Goal: Use online tool/utility: Utilize a website feature to perform a specific function

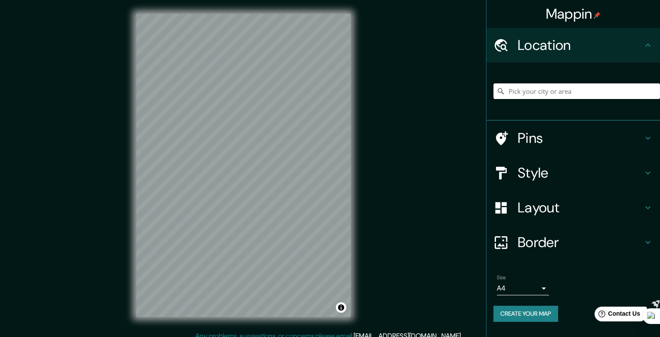
click at [553, 94] on input "Pick your city or area" at bounding box center [577, 91] width 167 height 16
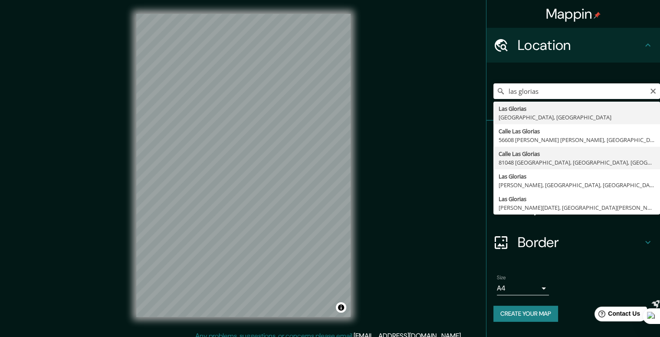
type input "[GEOGRAPHIC_DATA], 81048 Guasave, [GEOGRAPHIC_DATA], [GEOGRAPHIC_DATA]"
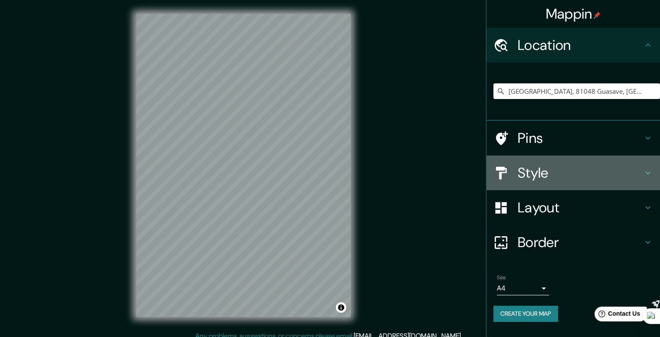
click at [563, 172] on h4 "Style" at bounding box center [580, 172] width 125 height 17
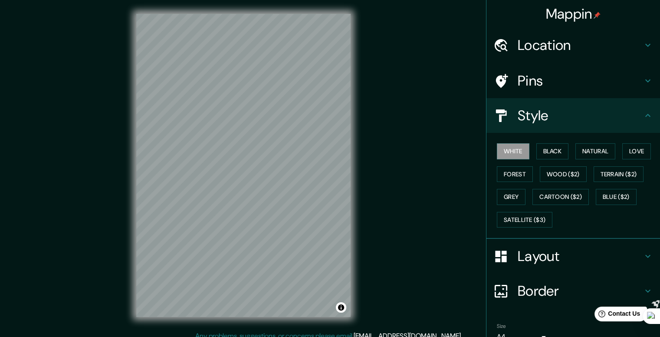
click at [522, 44] on h4 "Location" at bounding box center [580, 44] width 125 height 17
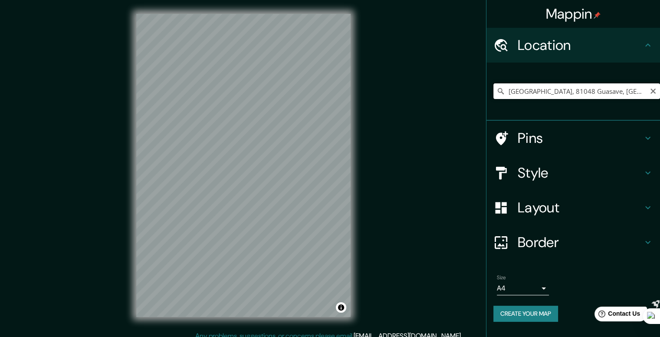
click at [567, 95] on input "[GEOGRAPHIC_DATA], 81048 Guasave, [GEOGRAPHIC_DATA], [GEOGRAPHIC_DATA]" at bounding box center [577, 91] width 167 height 16
click at [652, 94] on icon "Clear" at bounding box center [653, 91] width 7 height 7
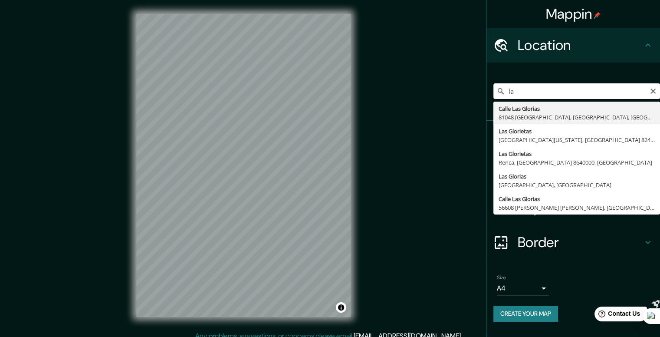
type input "l"
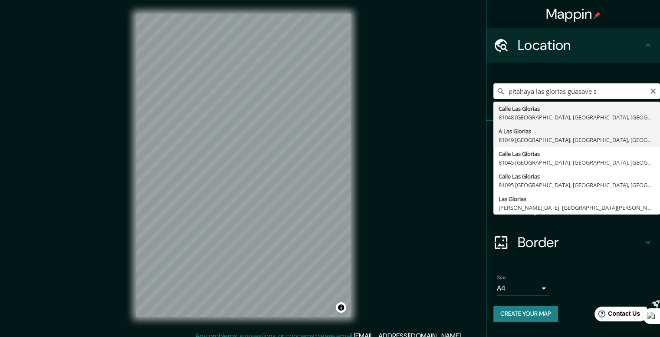
type input "A Las Glorias, 81049 Guasave, [GEOGRAPHIC_DATA], [GEOGRAPHIC_DATA]"
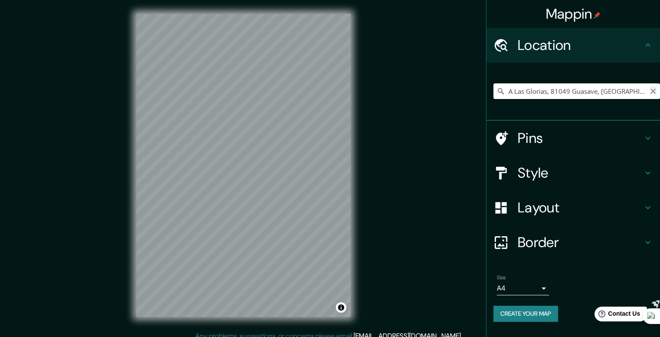
click at [651, 92] on icon "Clear" at bounding box center [653, 91] width 7 height 7
click at [466, 119] on div "Mappin Location Pins Style Layout Border Choose a border. Hint : you can make l…" at bounding box center [330, 172] width 660 height 345
click at [382, 69] on div "Mappin Location Pins Style Layout Border Choose a border. Hint : you can make l…" at bounding box center [330, 172] width 660 height 345
